Goal: Information Seeking & Learning: Learn about a topic

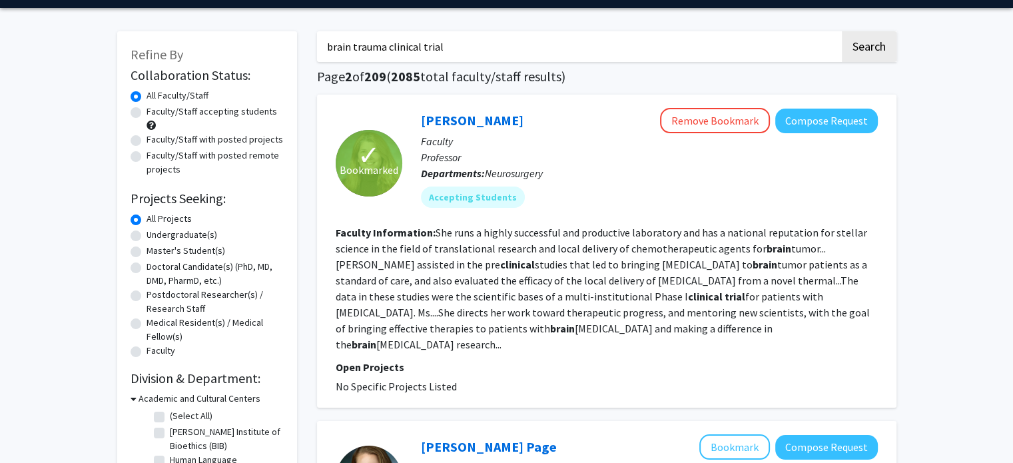
scroll to position [39, 0]
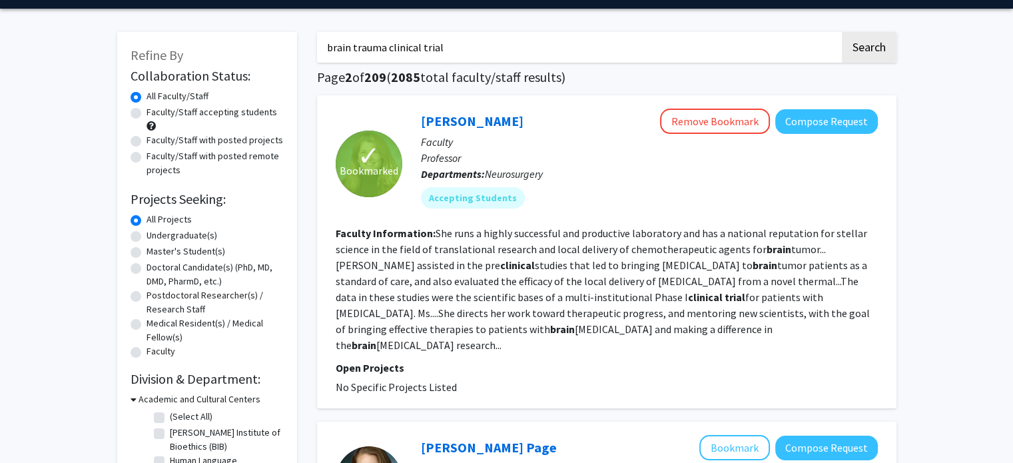
click at [147, 241] on label "Undergraduate(s)" at bounding box center [182, 236] width 71 height 14
click at [147, 237] on input "Undergraduate(s)" at bounding box center [151, 233] width 9 height 9
radio input "true"
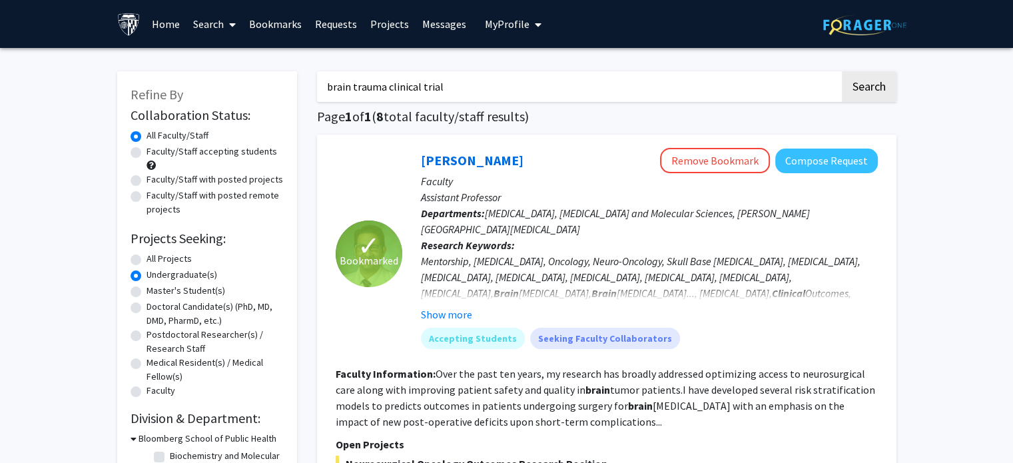
click at [147, 262] on label "All Projects" at bounding box center [169, 259] width 45 height 14
click at [147, 261] on input "All Projects" at bounding box center [151, 256] width 9 height 9
radio input "true"
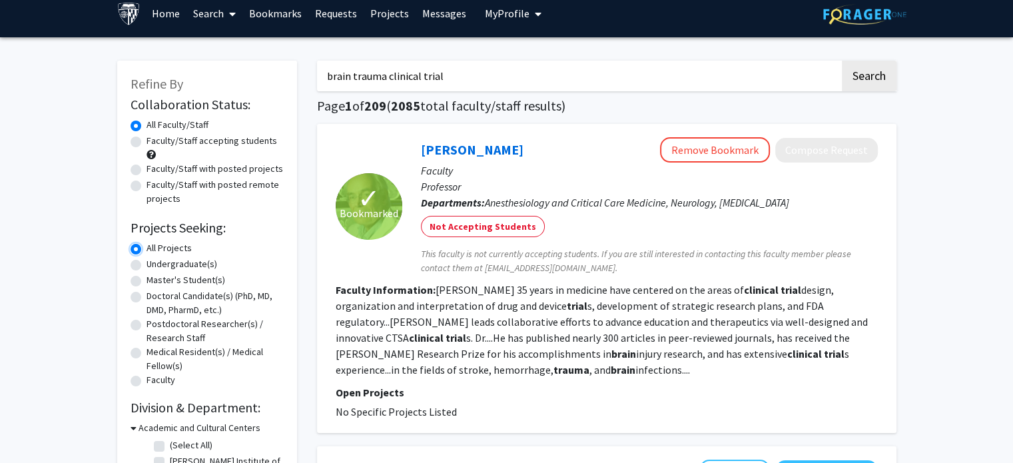
scroll to position [9, 0]
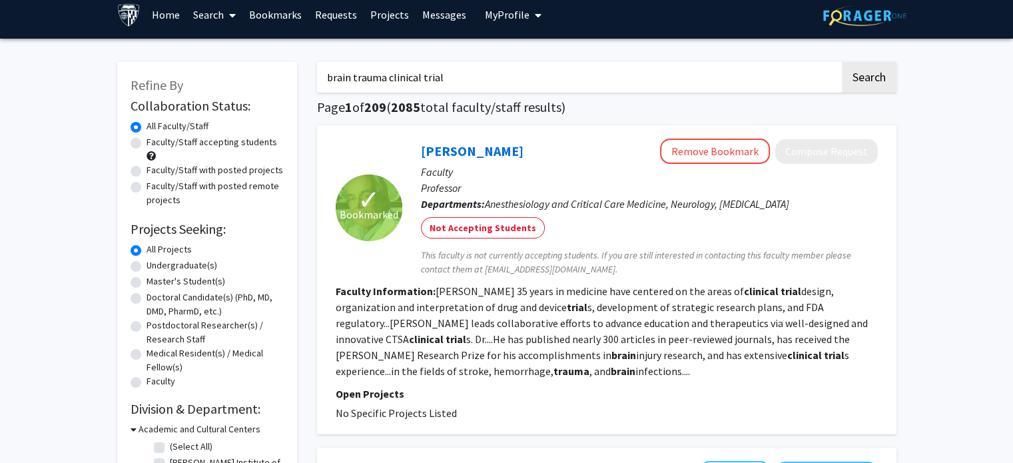
click at [147, 144] on label "Faculty/Staff accepting students" at bounding box center [212, 142] width 131 height 14
click at [147, 144] on input "Faculty/Staff accepting students" at bounding box center [151, 139] width 9 height 9
radio input "true"
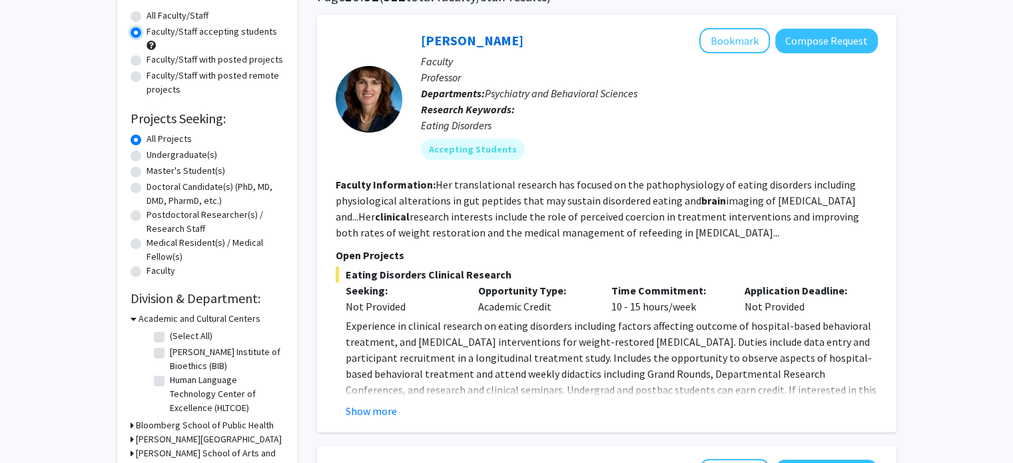
scroll to position [121, 0]
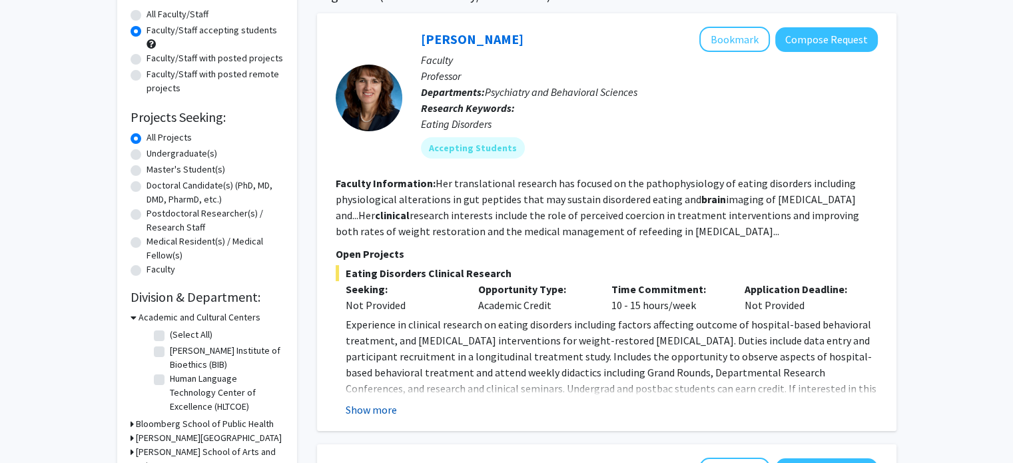
click at [383, 411] on button "Show more" at bounding box center [371, 410] width 51 height 16
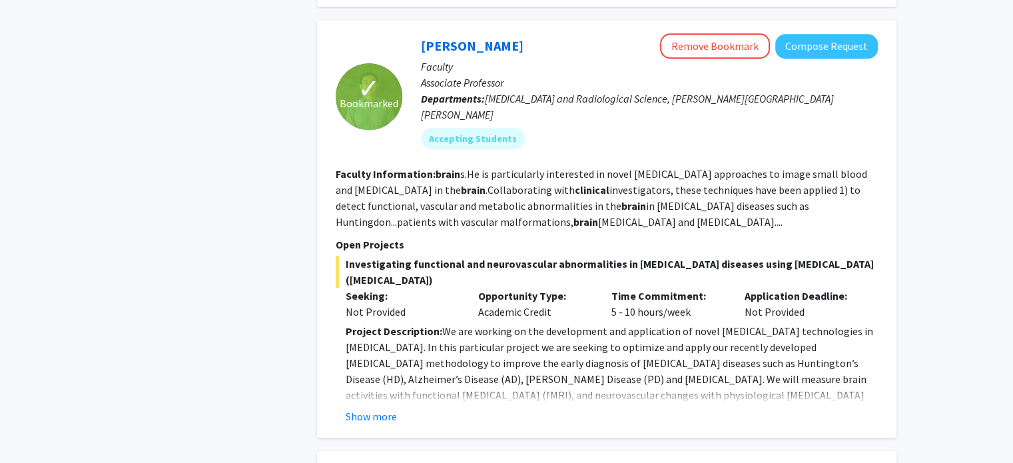
scroll to position [1199, 0]
click at [380, 408] on button "Show more" at bounding box center [371, 416] width 51 height 16
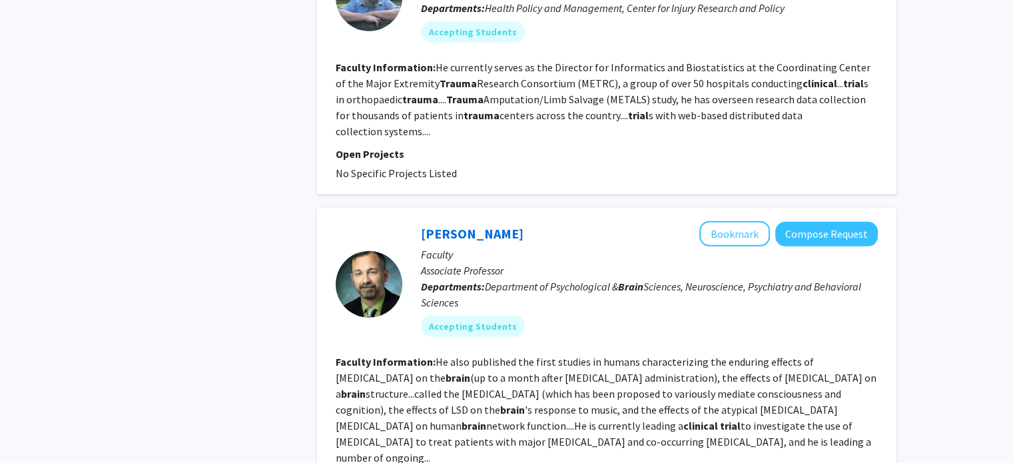
scroll to position [3750, 0]
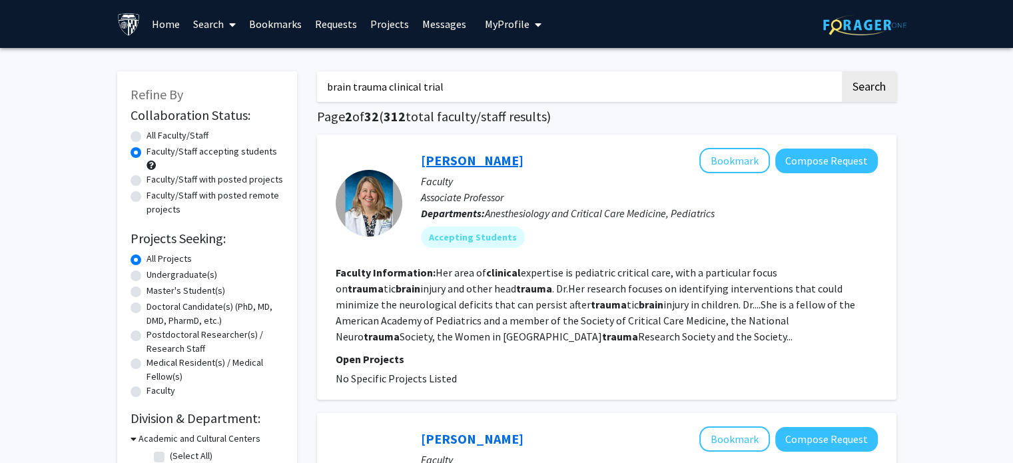
click at [472, 165] on link "[PERSON_NAME]" at bounding box center [472, 160] width 103 height 17
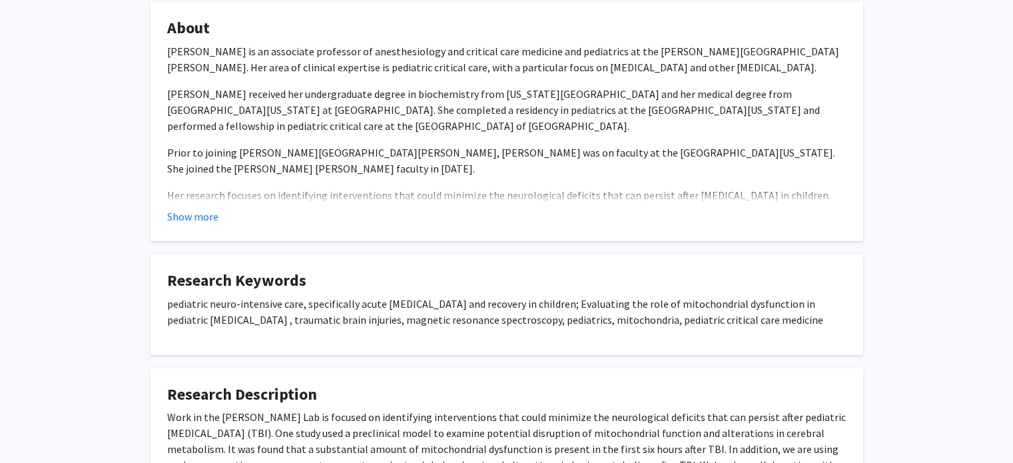
scroll to position [243, 0]
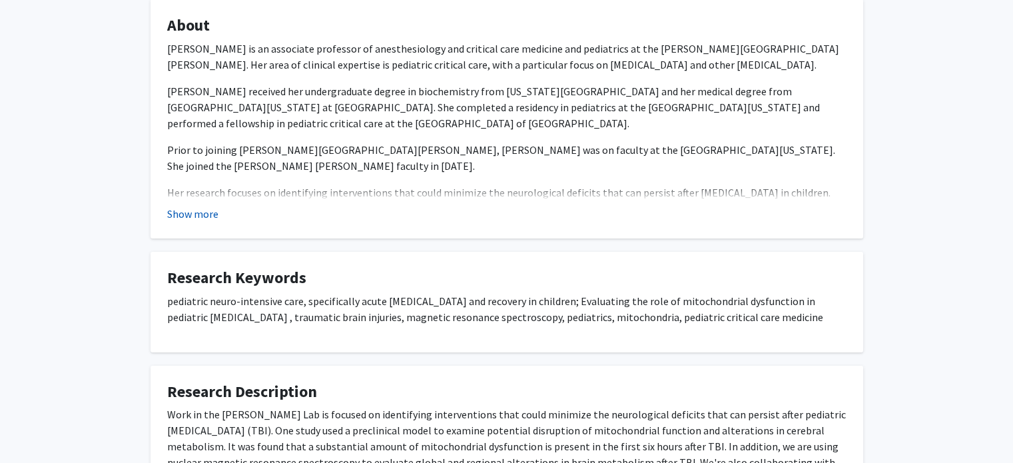
click at [208, 218] on button "Show more" at bounding box center [192, 214] width 51 height 16
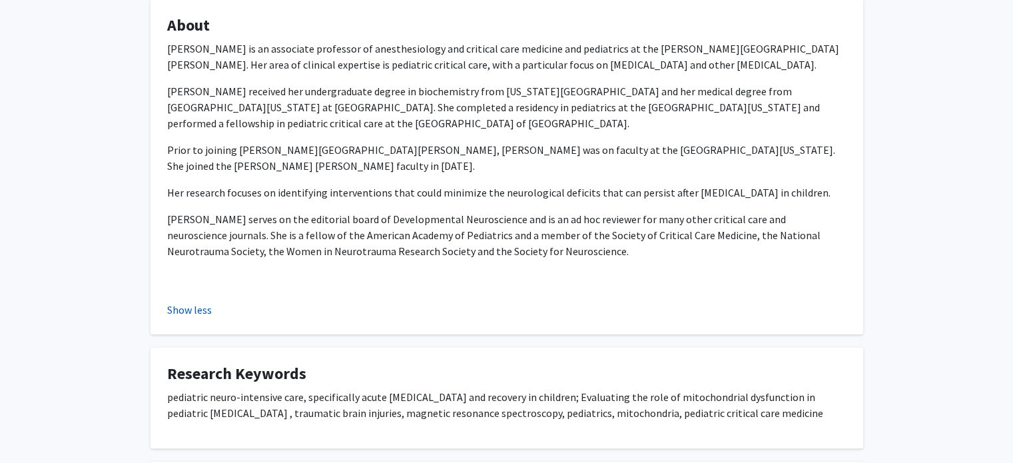
scroll to position [456, 0]
